Goal: Information Seeking & Learning: Learn about a topic

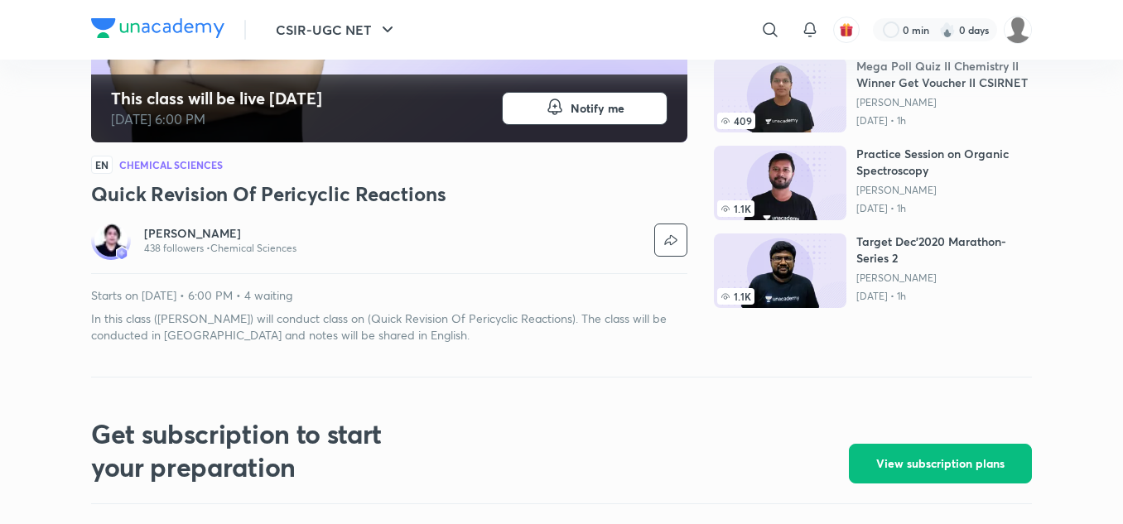
scroll to position [355, 0]
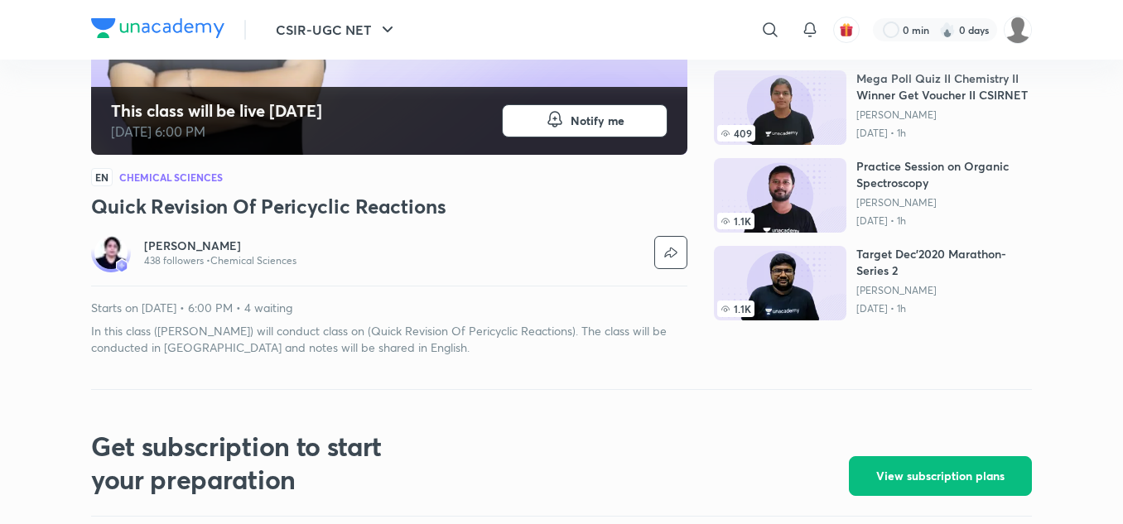
click at [199, 247] on h6 "[PERSON_NAME]" at bounding box center [220, 246] width 152 height 17
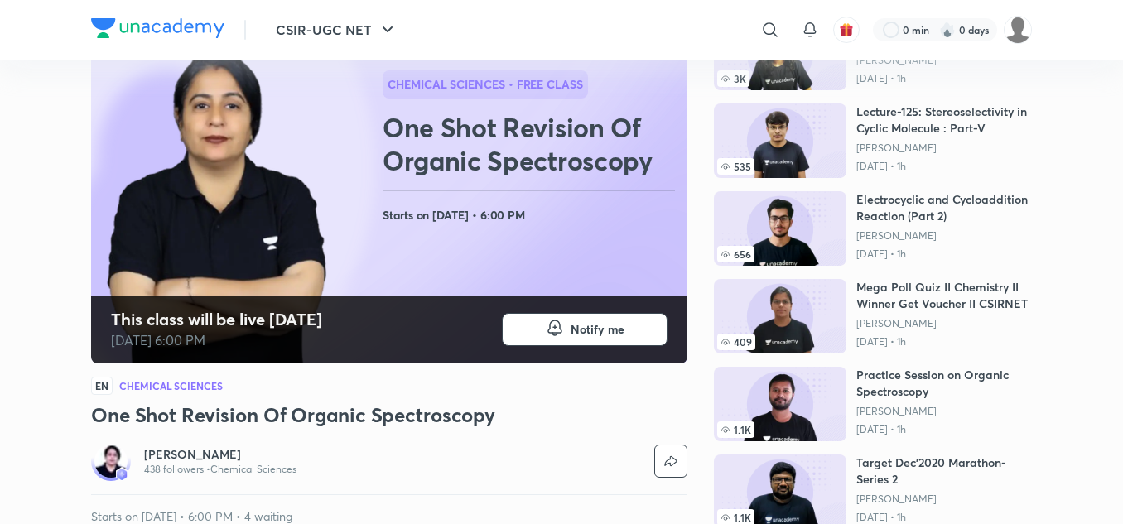
scroll to position [147, 0]
